Goal: Task Accomplishment & Management: Use online tool/utility

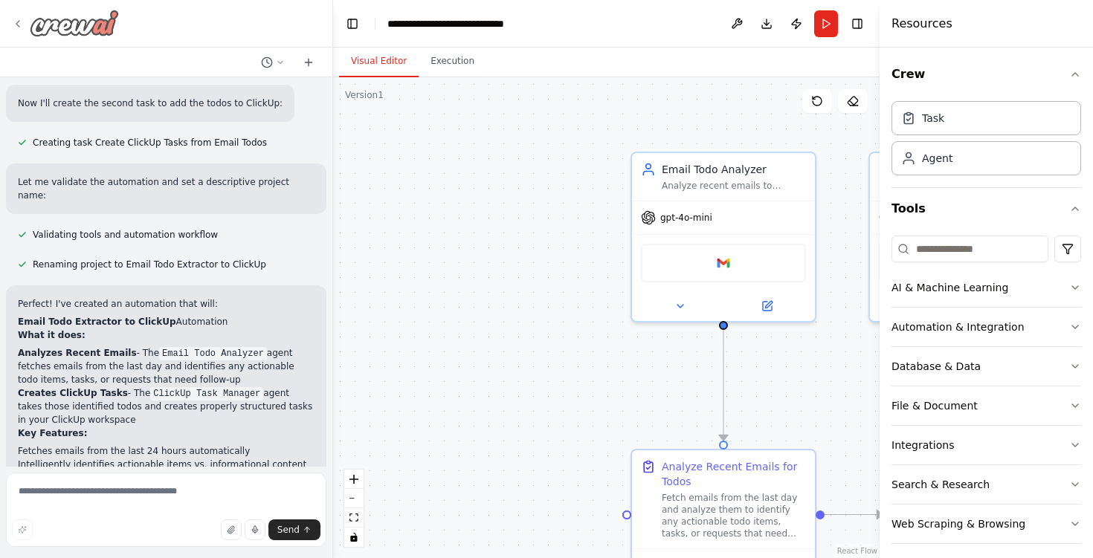
click at [30, 23] on img at bounding box center [74, 23] width 89 height 27
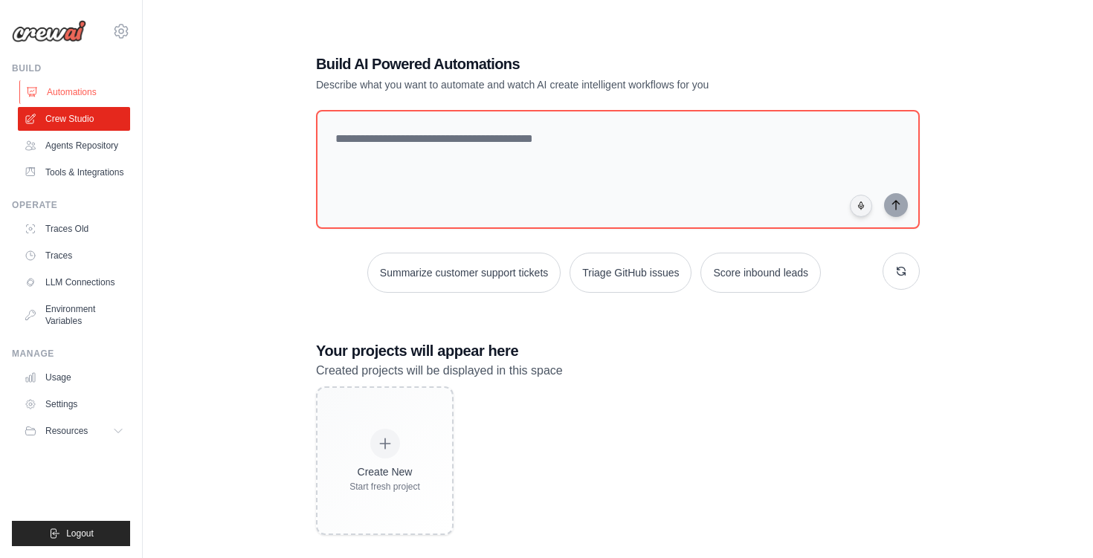
click at [71, 88] on link "Automations" at bounding box center [75, 92] width 112 height 24
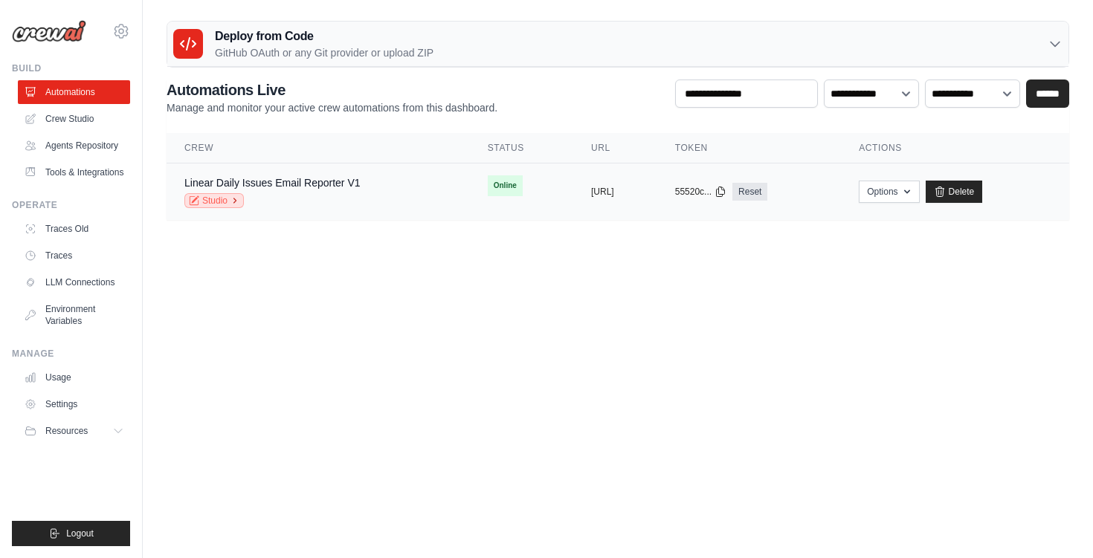
click at [219, 204] on link "Studio" at bounding box center [213, 200] width 59 height 15
click at [919, 194] on button "Options" at bounding box center [889, 191] width 60 height 22
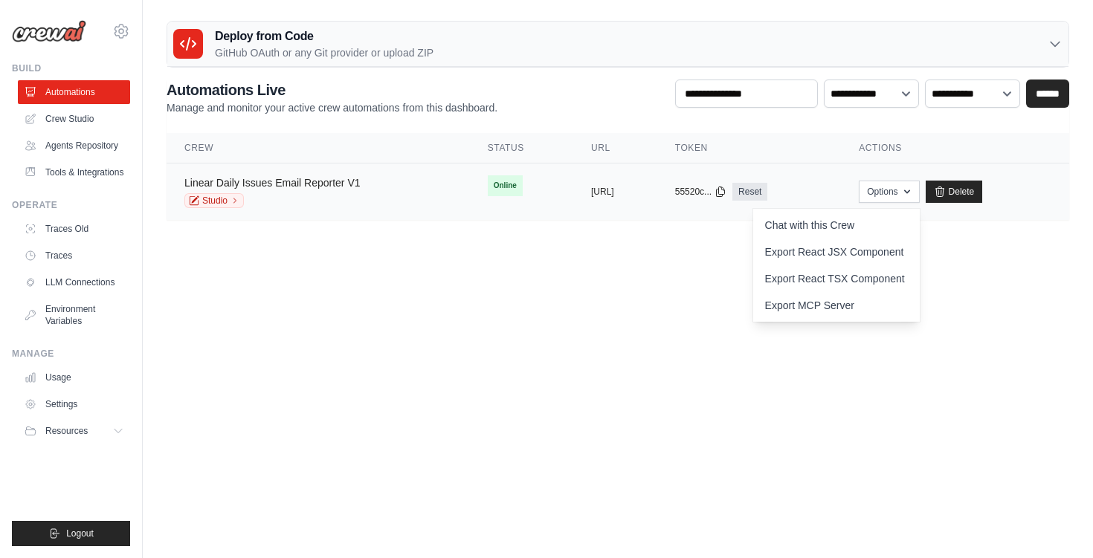
click at [333, 181] on link "Linear Daily Issues Email Reporter V1" at bounding box center [272, 183] width 176 height 12
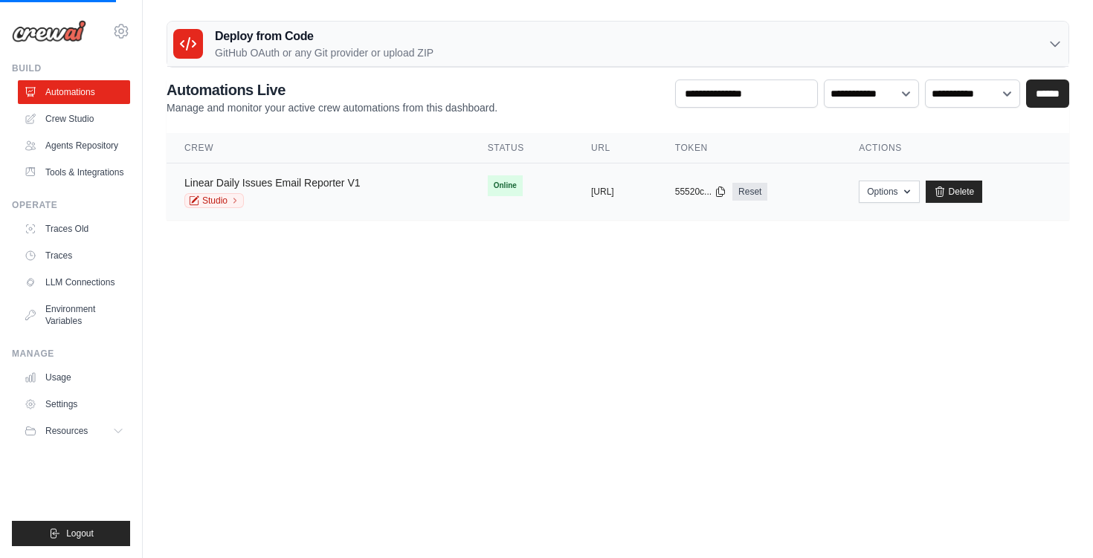
click at [333, 181] on link "Linear Daily Issues Email Reporter V1" at bounding box center [272, 183] width 176 height 12
click at [334, 178] on link "Linear Daily Issues Email Reporter V1" at bounding box center [272, 183] width 176 height 12
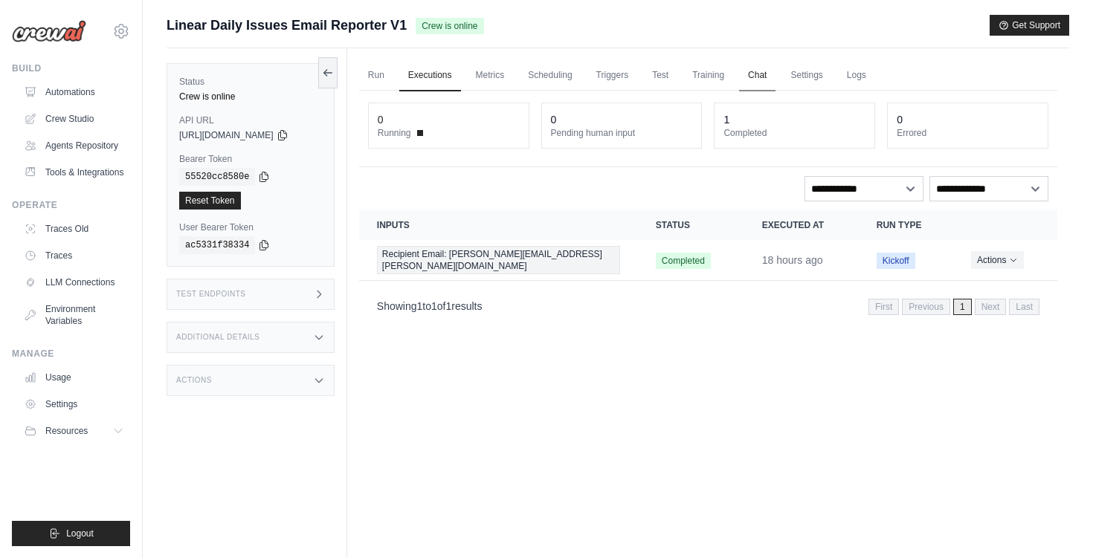
click at [763, 75] on link "Chat" at bounding box center [757, 75] width 36 height 31
click at [333, 69] on icon at bounding box center [328, 72] width 12 height 12
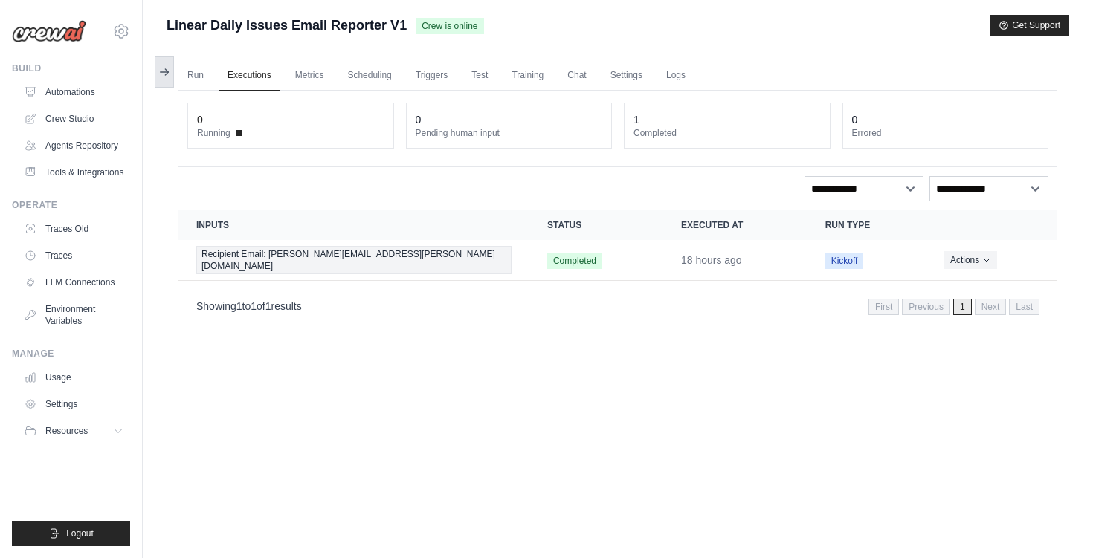
click at [167, 78] on button at bounding box center [164, 71] width 19 height 31
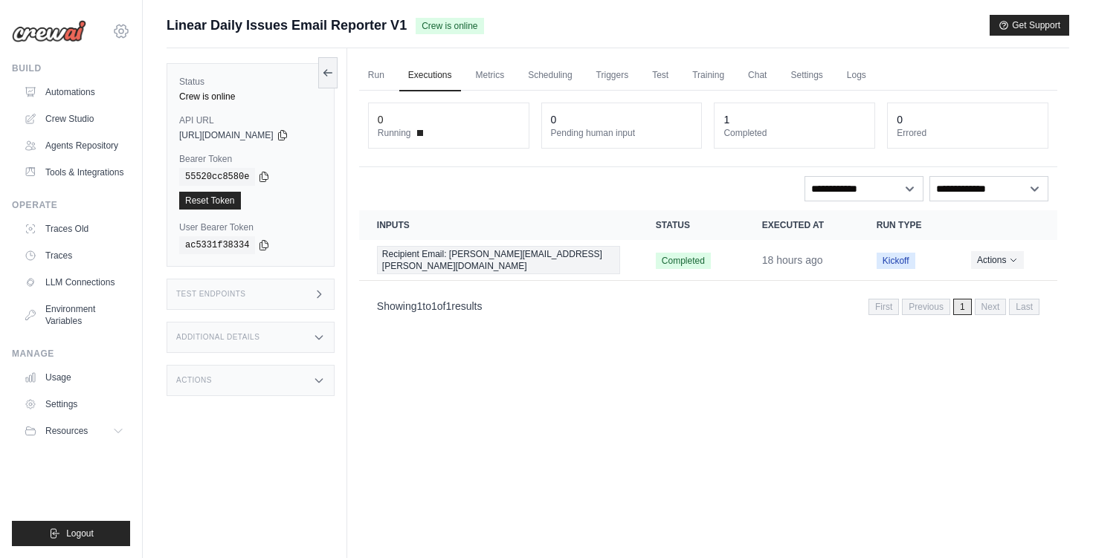
click at [129, 30] on icon at bounding box center [121, 31] width 18 height 18
click at [334, 76] on icon at bounding box center [328, 72] width 12 height 12
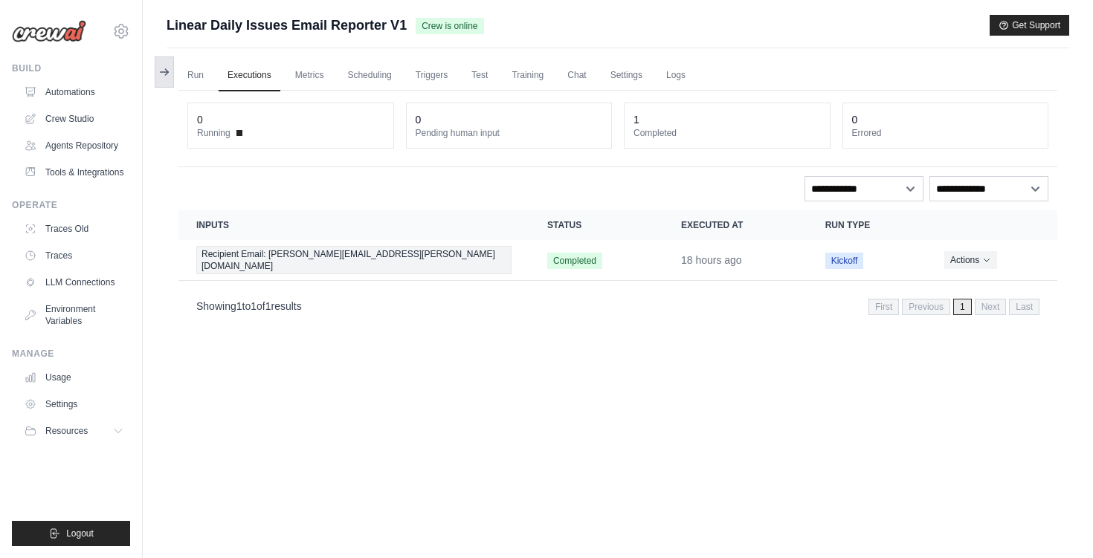
click at [172, 77] on button at bounding box center [164, 71] width 19 height 31
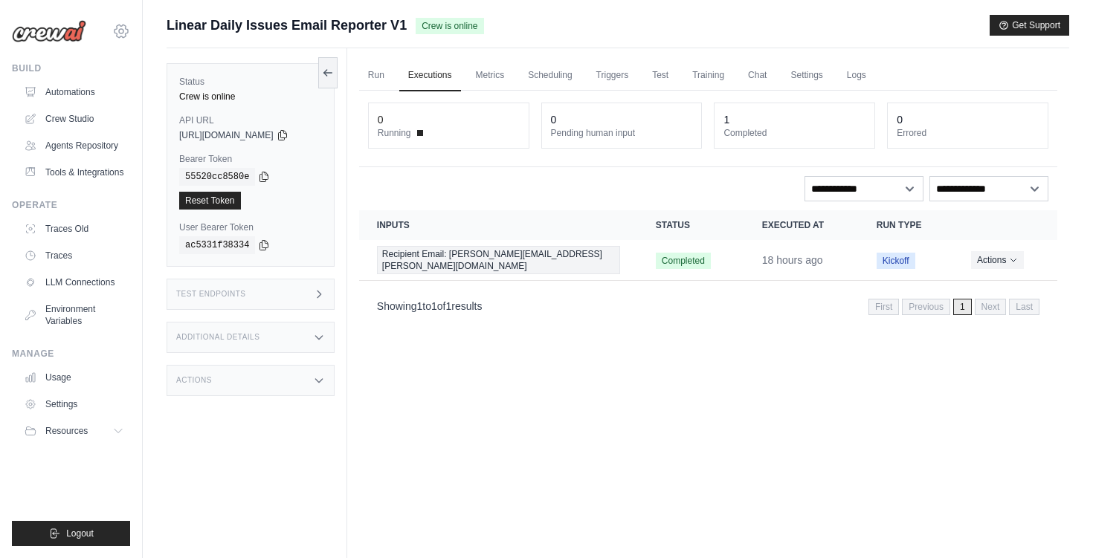
click at [120, 39] on icon at bounding box center [121, 31] width 18 height 18
click at [112, 28] on icon at bounding box center [121, 31] width 18 height 18
click at [82, 95] on link "Automations" at bounding box center [75, 92] width 112 height 24
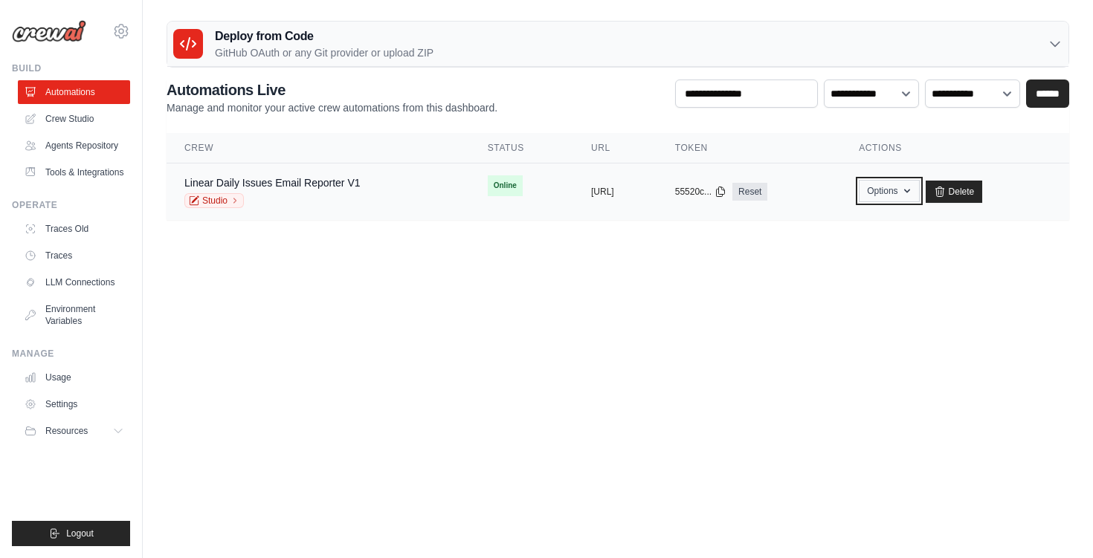
click at [913, 190] on icon "button" at bounding box center [907, 191] width 12 height 12
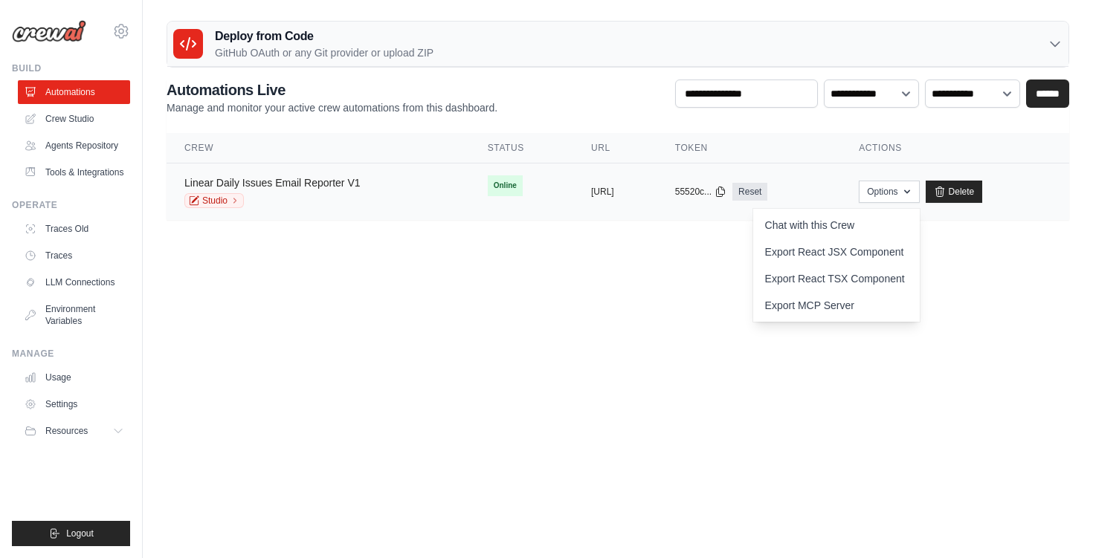
click at [285, 183] on link "Linear Daily Issues Email Reporter V1" at bounding box center [272, 183] width 176 height 12
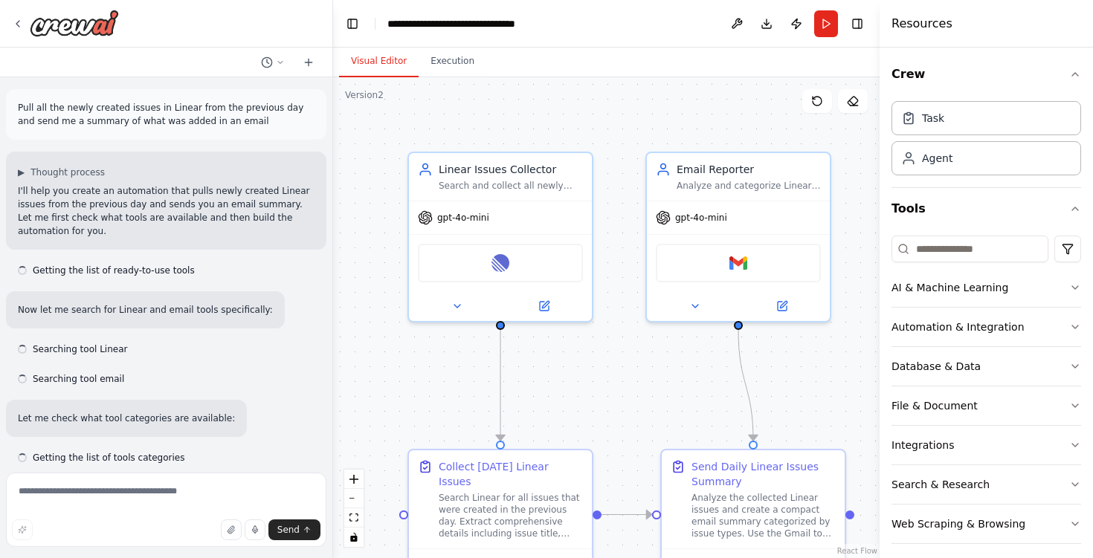
scroll to position [4511, 0]
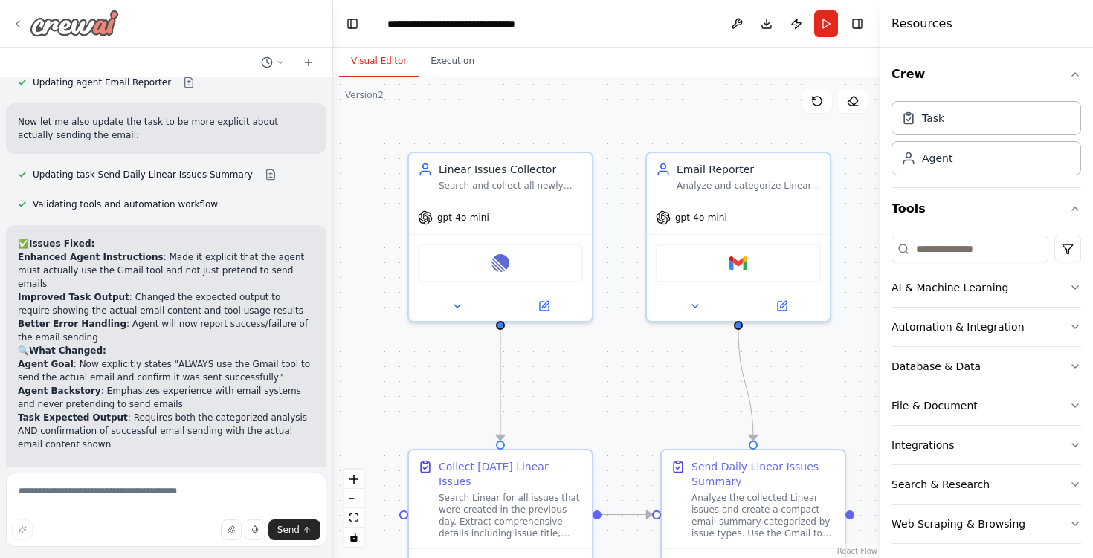
click at [19, 24] on icon at bounding box center [18, 24] width 12 height 12
